Goal: Task Accomplishment & Management: Complete application form

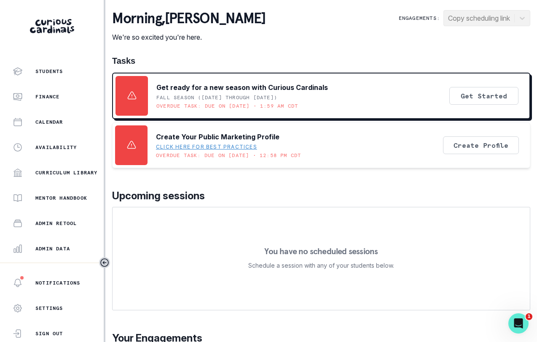
scroll to position [100, 0]
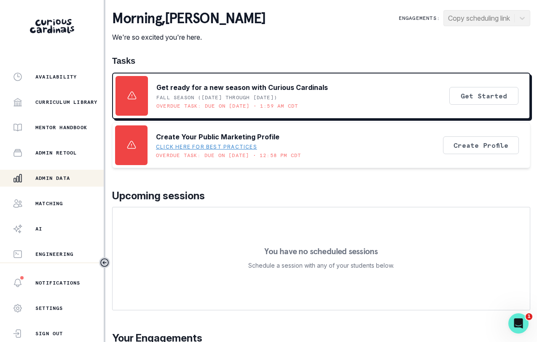
click at [46, 182] on div "Admin Data" at bounding box center [58, 178] width 91 height 10
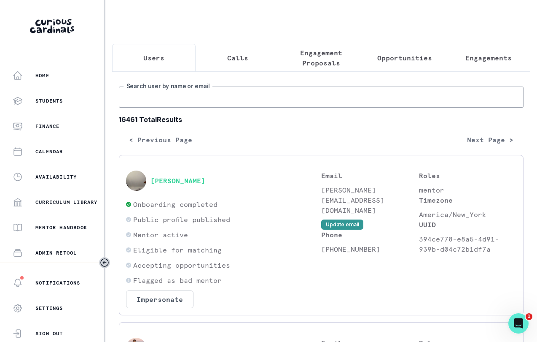
click at [161, 103] on input "Search user by name or email" at bounding box center [321, 96] width 405 height 21
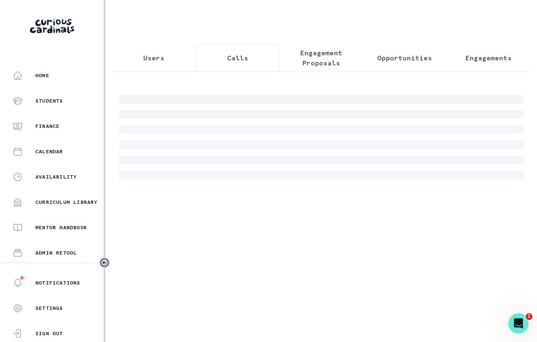
click at [232, 68] on button "Calls" at bounding box center [237, 58] width 83 height 28
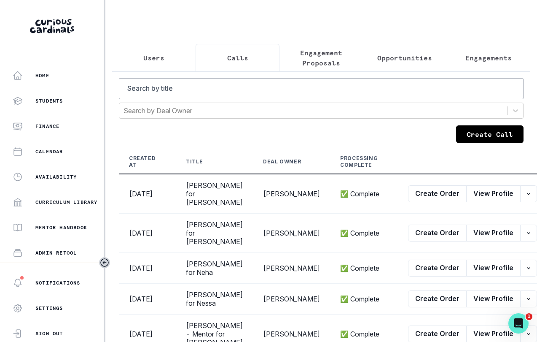
click at [465, 140] on button "Create Call" at bounding box center [489, 134] width 67 height 18
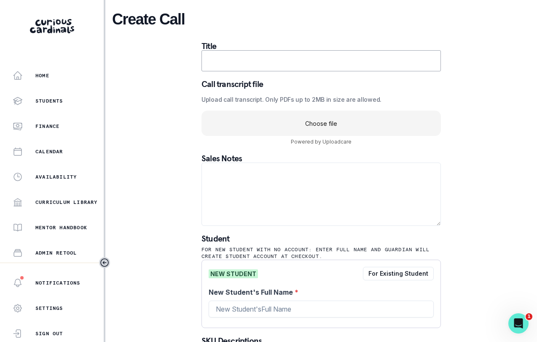
click at [347, 125] on uc-drop-area "Choose file" at bounding box center [321, 122] width 239 height 25
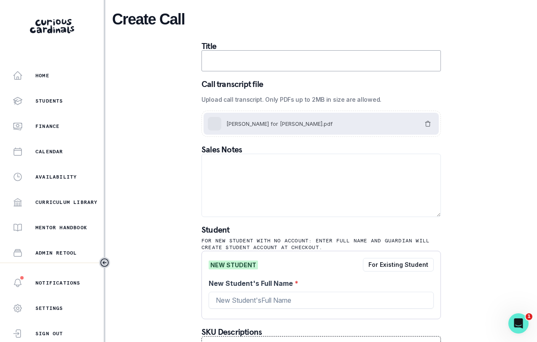
click at [288, 67] on input "text" at bounding box center [321, 60] width 239 height 21
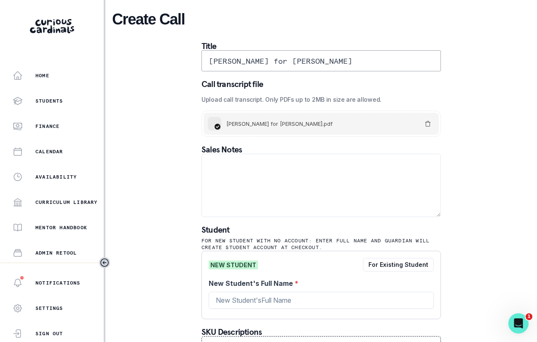
type input "[PERSON_NAME] for [PERSON_NAME]"
click at [276, 173] on textarea at bounding box center [321, 184] width 239 height 63
paste textarea "Please elaborate on your child’s goals or areas for growth: Focus on a project …"
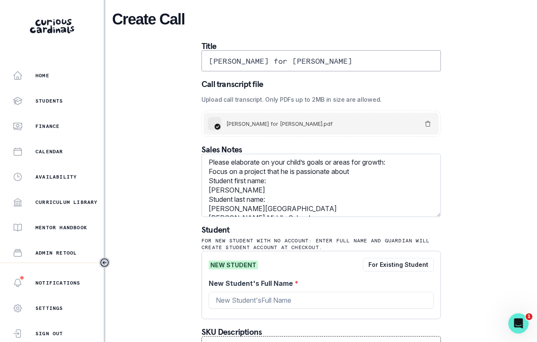
scroll to position [52, 0]
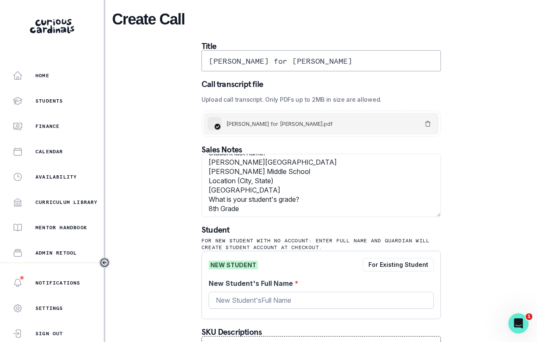
type textarea "Please elaborate on your child’s goals or areas for growth: Focus on a project …"
click at [268, 301] on input "New Student's Full Name *" at bounding box center [321, 299] width 225 height 17
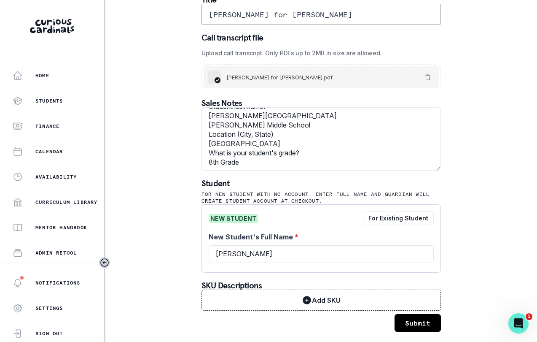
type input "[PERSON_NAME]"
click at [414, 328] on button "Submit" at bounding box center [418, 323] width 46 height 18
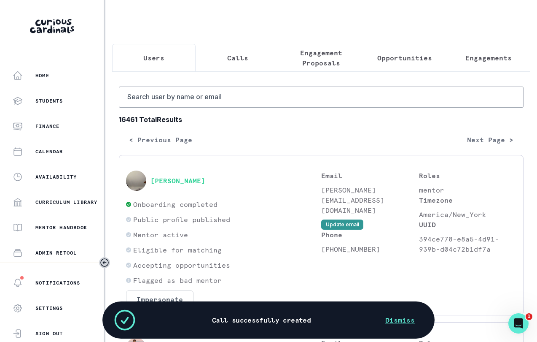
click at [222, 60] on button "Calls" at bounding box center [237, 58] width 83 height 28
